Goal: Task Accomplishment & Management: Complete application form

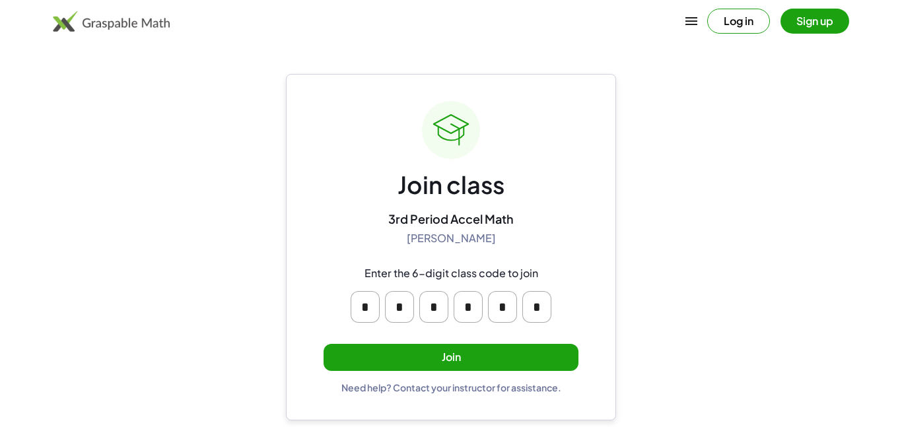
click at [451, 353] on button "Join" at bounding box center [451, 357] width 255 height 27
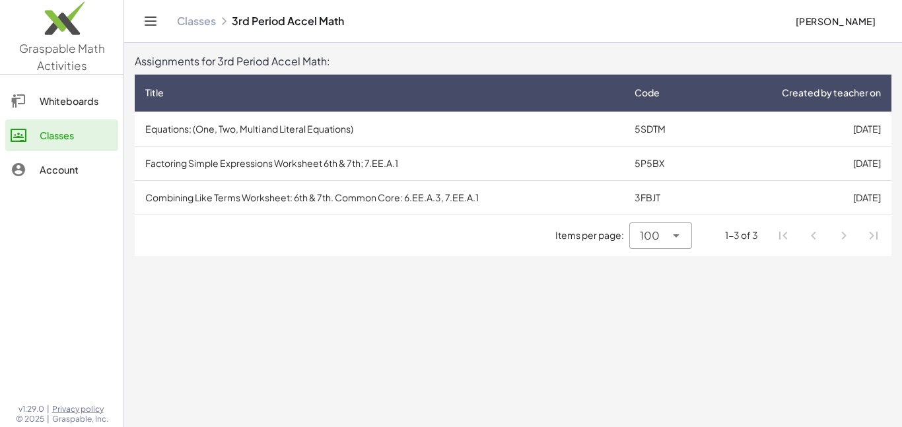
click at [734, 134] on td "[DATE]" at bounding box center [799, 129] width 185 height 34
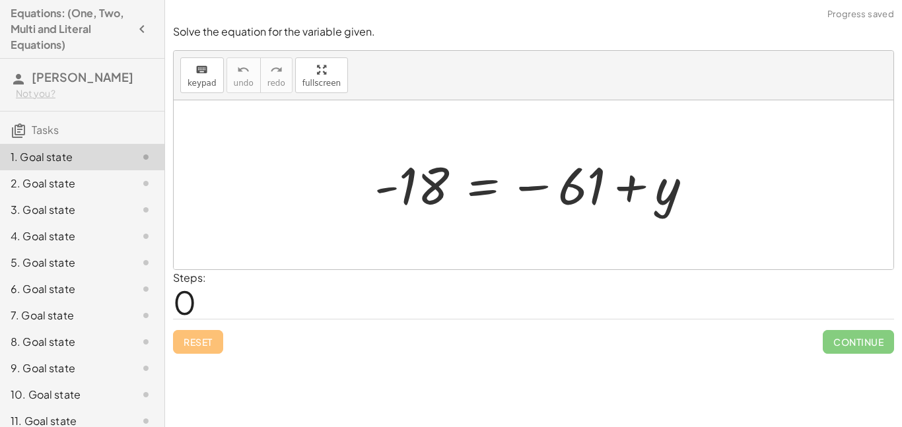
click at [412, 314] on div "Steps: 0" at bounding box center [533, 294] width 721 height 49
click at [454, 191] on div at bounding box center [539, 185] width 342 height 65
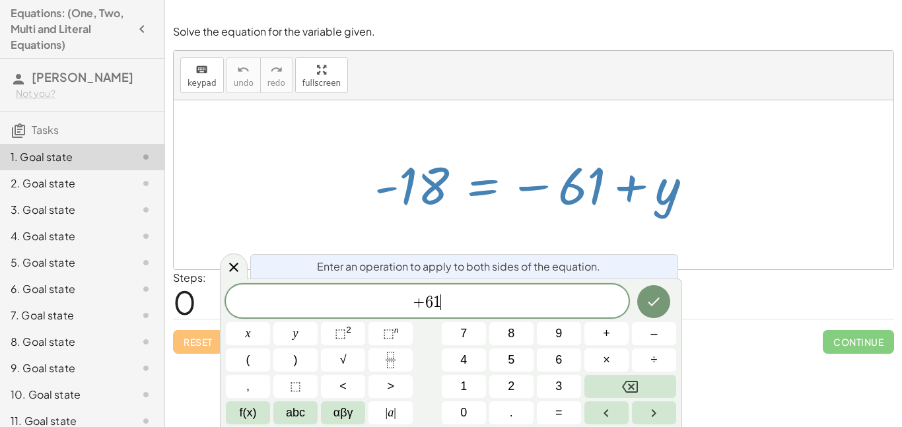
scroll to position [3, 0]
click at [659, 300] on icon "Done" at bounding box center [654, 302] width 16 height 16
click at [229, 266] on icon at bounding box center [234, 268] width 16 height 16
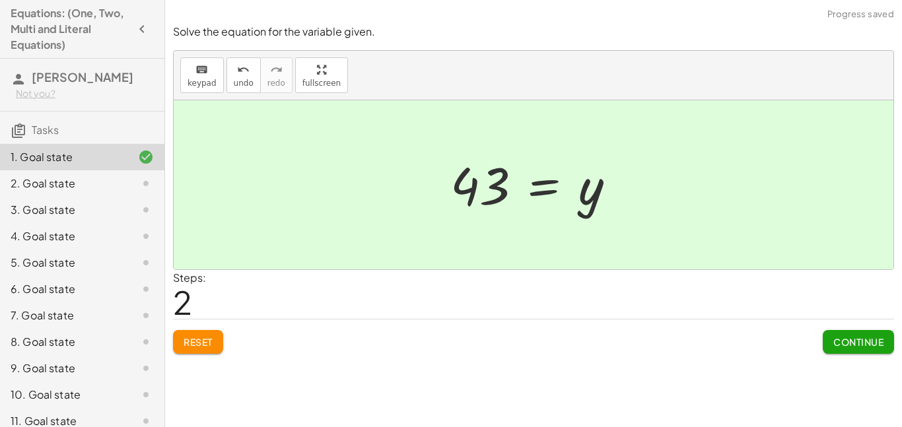
click at [861, 351] on button "Continue" at bounding box center [858, 342] width 71 height 24
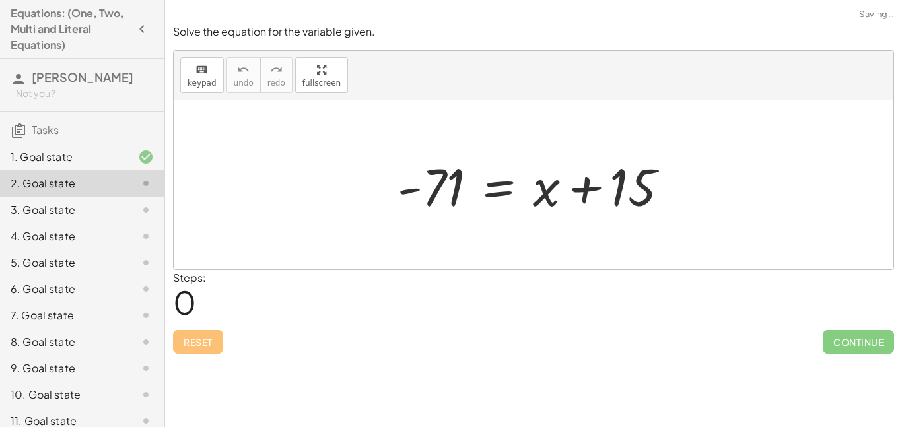
click at [130, 208] on div at bounding box center [135, 210] width 37 height 16
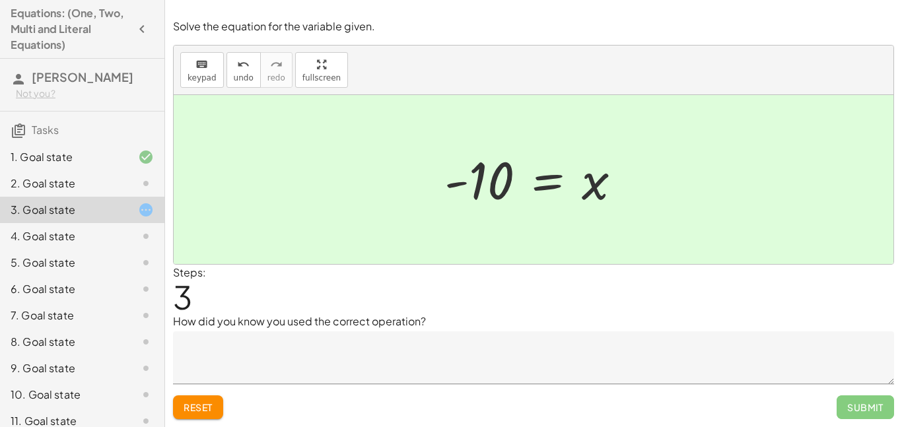
click at [840, 357] on textarea at bounding box center [533, 358] width 721 height 53
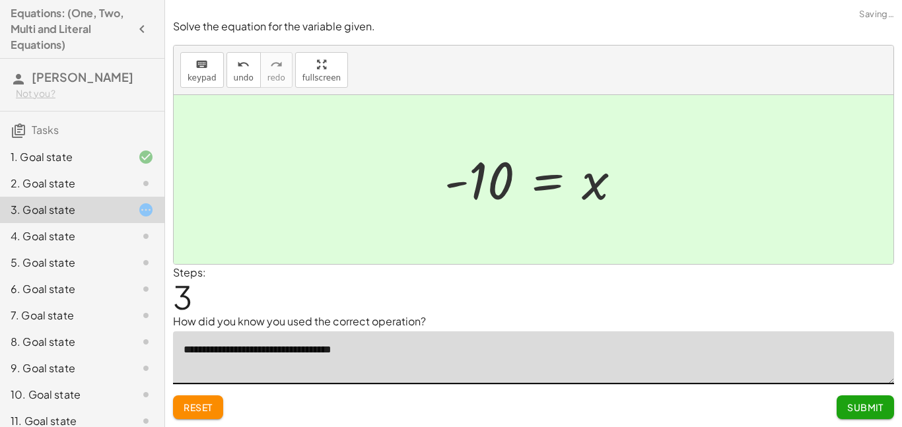
type textarea "**********"
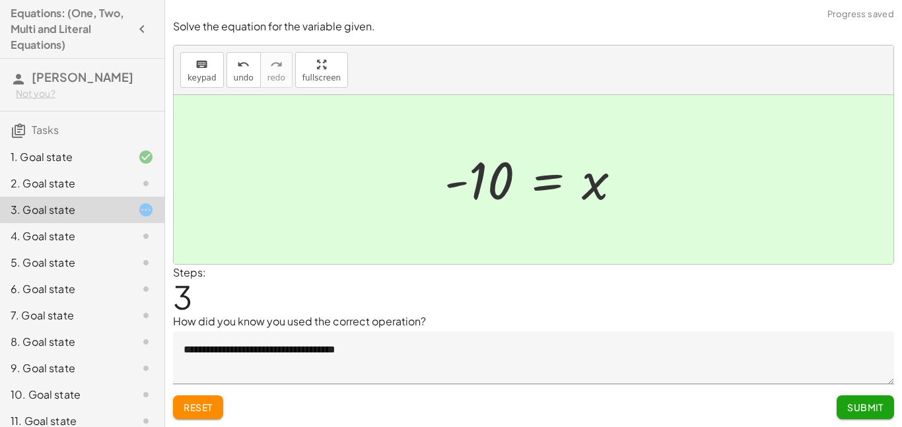
click at [840, 406] on button "Submit" at bounding box center [865, 408] width 57 height 24
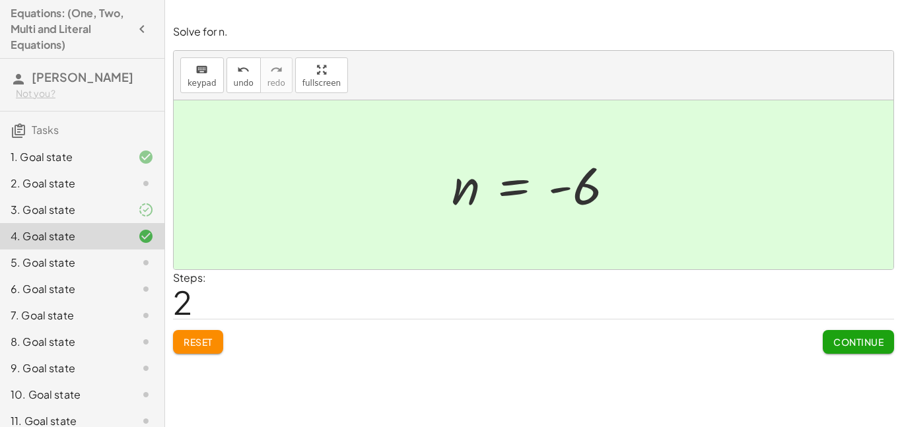
click at [839, 347] on span "Continue" at bounding box center [859, 342] width 50 height 12
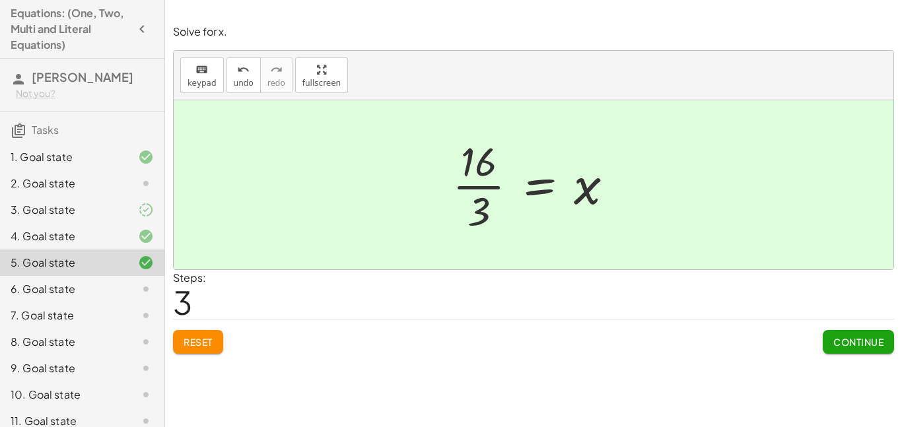
click at [881, 336] on span "Continue" at bounding box center [859, 342] width 50 height 12
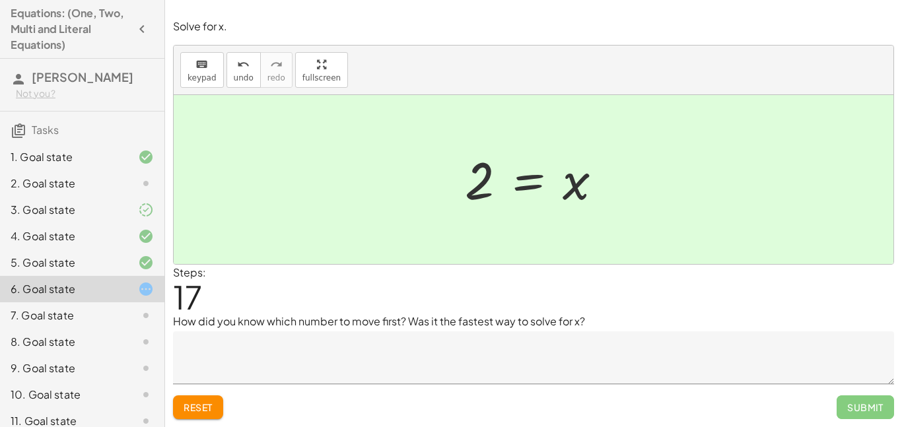
click at [553, 372] on textarea at bounding box center [533, 358] width 721 height 53
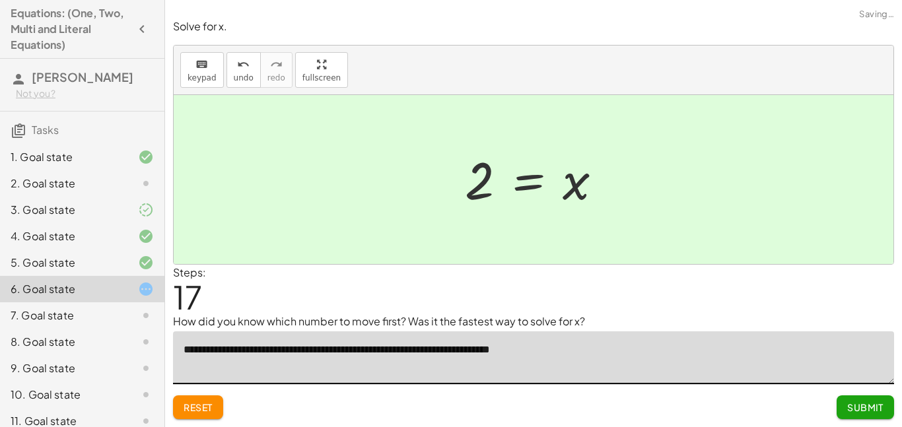
type textarea "**********"
click at [852, 402] on span "Submit" at bounding box center [866, 408] width 36 height 12
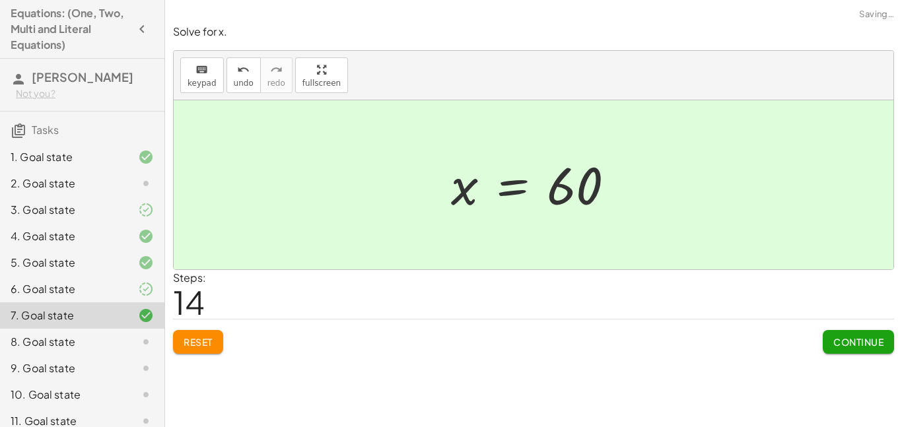
click at [857, 345] on span "Continue" at bounding box center [859, 342] width 50 height 12
